Goal: Find specific page/section: Find specific page/section

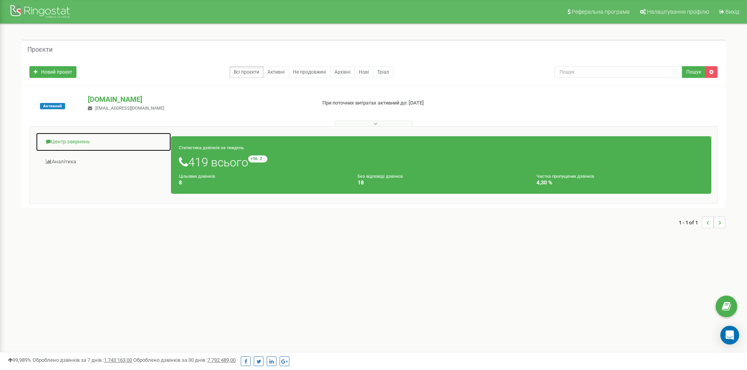
click at [65, 140] on link "Центр звернень" at bounding box center [104, 141] width 136 height 19
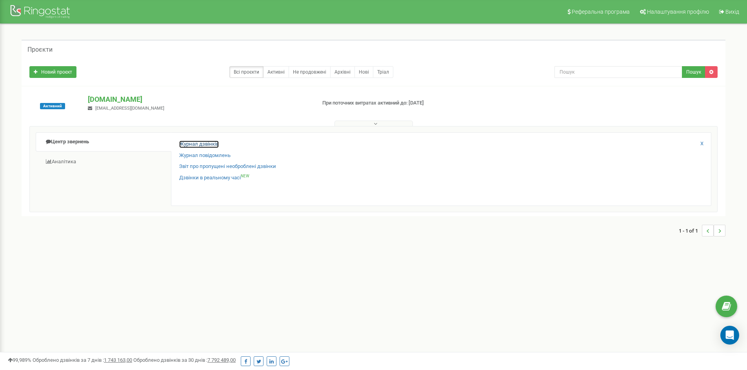
click at [189, 145] on link "Журнал дзвінків" at bounding box center [199, 144] width 40 height 7
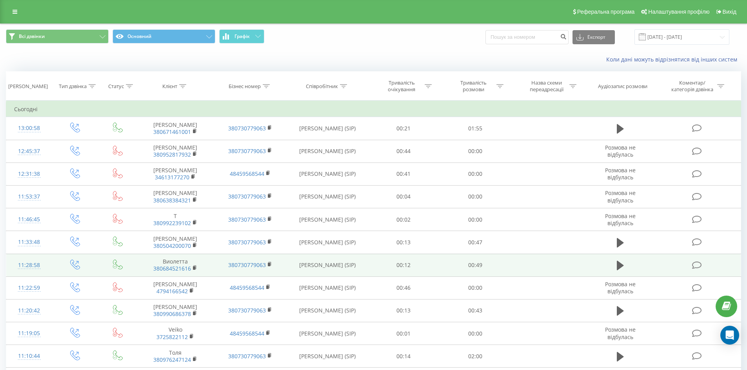
click at [538, 257] on td at bounding box center [548, 265] width 74 height 23
